Goal: Information Seeking & Learning: Find specific fact

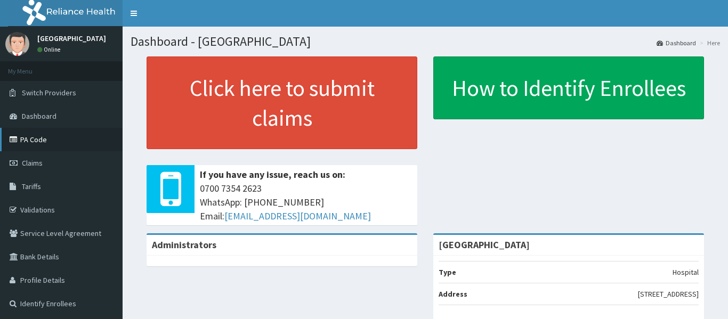
click at [46, 143] on link "PA Code" at bounding box center [61, 139] width 123 height 23
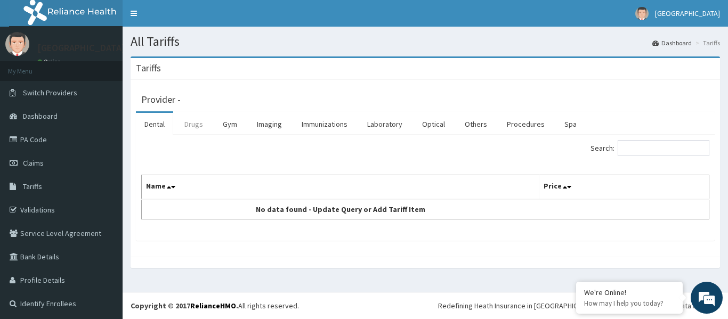
click at [190, 125] on link "Drugs" at bounding box center [194, 124] width 36 height 22
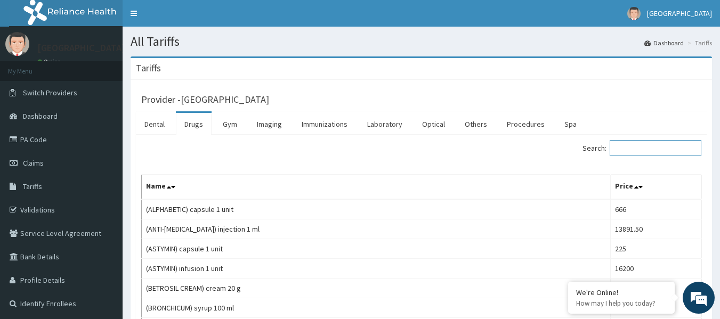
click at [627, 151] on input "Search:" at bounding box center [656, 148] width 92 height 16
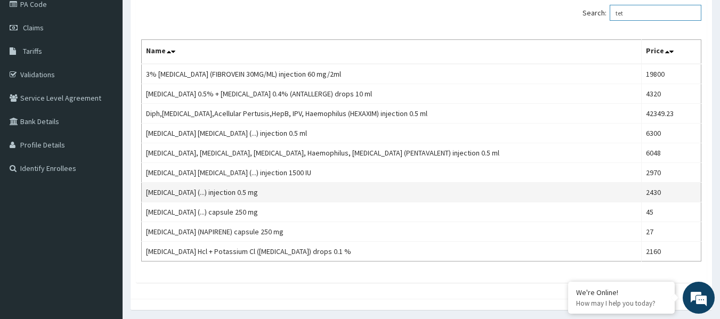
scroll to position [160, 0]
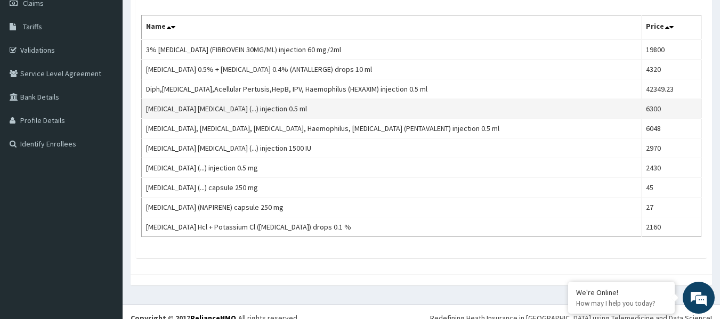
type input "tet"
drag, startPoint x: 143, startPoint y: 110, endPoint x: 226, endPoint y: 110, distance: 82.6
click at [226, 110] on td "[MEDICAL_DATA] [MEDICAL_DATA] (...) injection 0.5 ml" at bounding box center [392, 109] width 500 height 20
copy td "[MEDICAL_DATA] [MEDICAL_DATA]"
